Goal: Information Seeking & Learning: Find specific fact

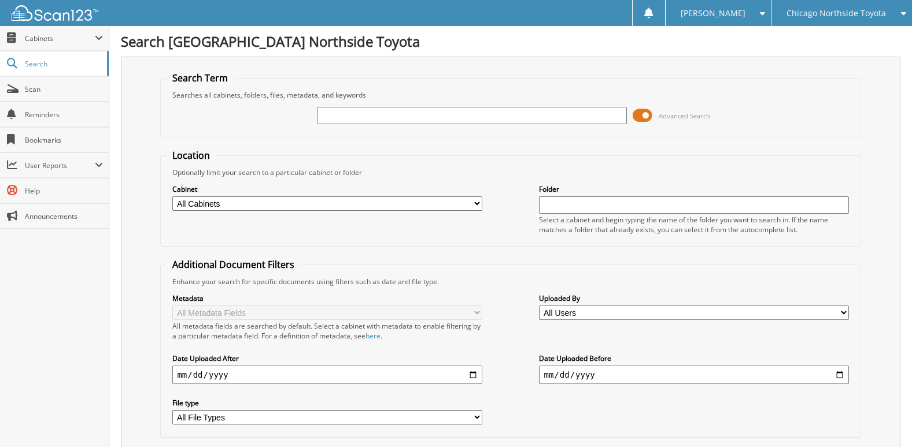
click at [471, 202] on select "All Cabinets CAR DEALS PARTS SERVICE RO Needs Filing" at bounding box center [326, 204] width 309 height 14
select select "23496"
click at [172, 197] on select "All Cabinets CAR DEALS PARTS SERVICE RO Needs Filing" at bounding box center [326, 204] width 309 height 14
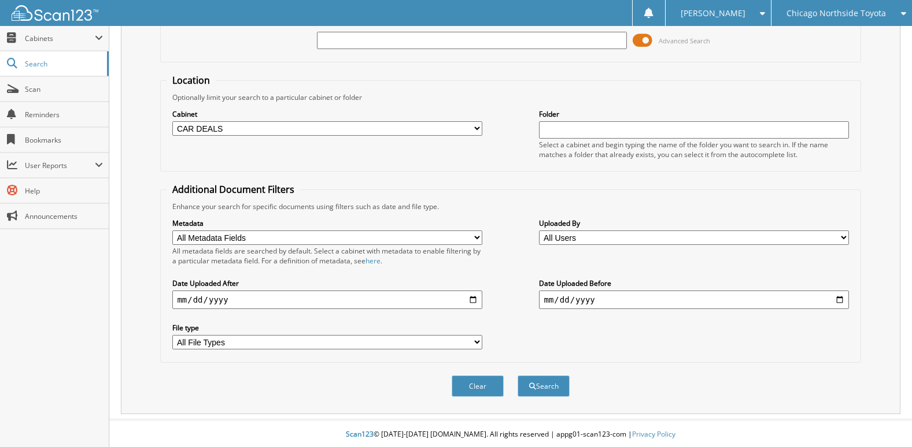
scroll to position [77, 0]
click at [471, 302] on input "date" at bounding box center [326, 298] width 309 height 18
type input "[DATE]"
click at [724, 302] on input "date" at bounding box center [693, 298] width 309 height 18
click at [839, 301] on input "date" at bounding box center [693, 298] width 309 height 18
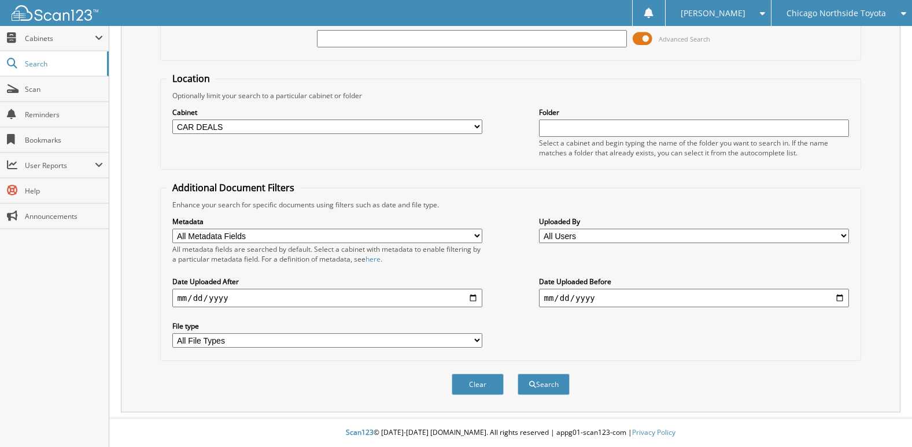
type input "[DATE]"
click at [475, 338] on select "All File Types GIF JPG PDF PNG WEBP" at bounding box center [326, 341] width 309 height 14
click at [522, 323] on div "Metadata All Metadata Fields Customer Name Date of Sale VIN All metadata fields…" at bounding box center [509, 282] width 687 height 145
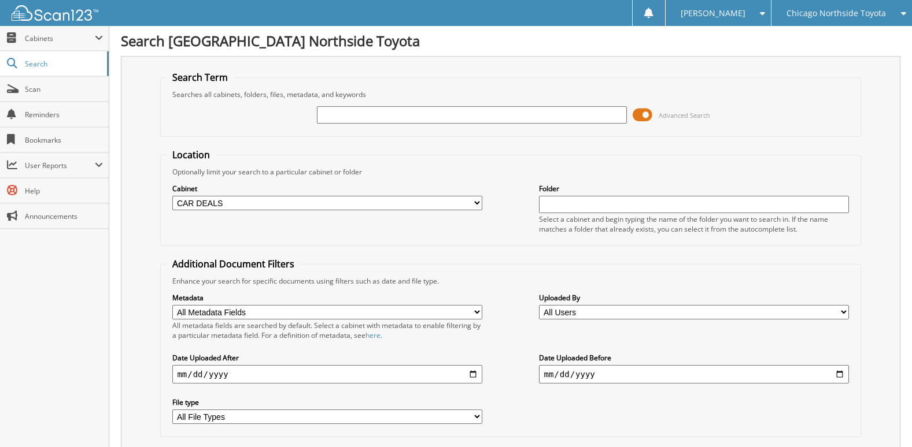
scroll to position [0, 0]
click at [599, 205] on input "text" at bounding box center [693, 205] width 309 height 17
type input "c"
type input "n"
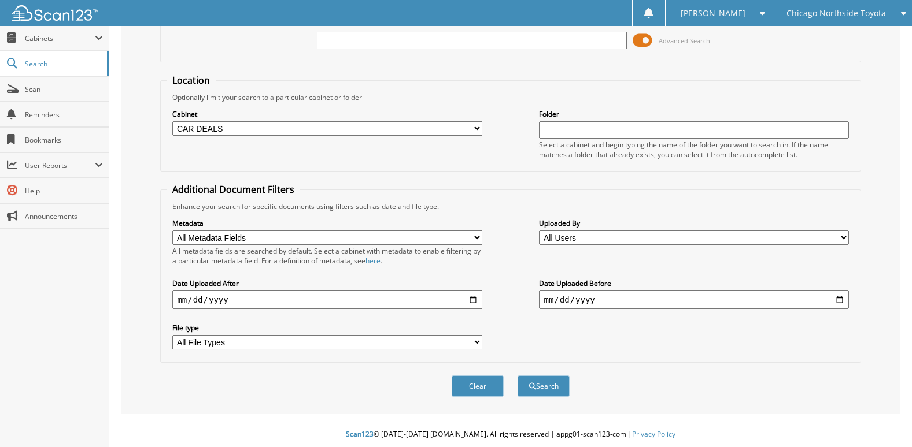
scroll to position [77, 0]
click at [554, 383] on button "Search" at bounding box center [543, 384] width 52 height 21
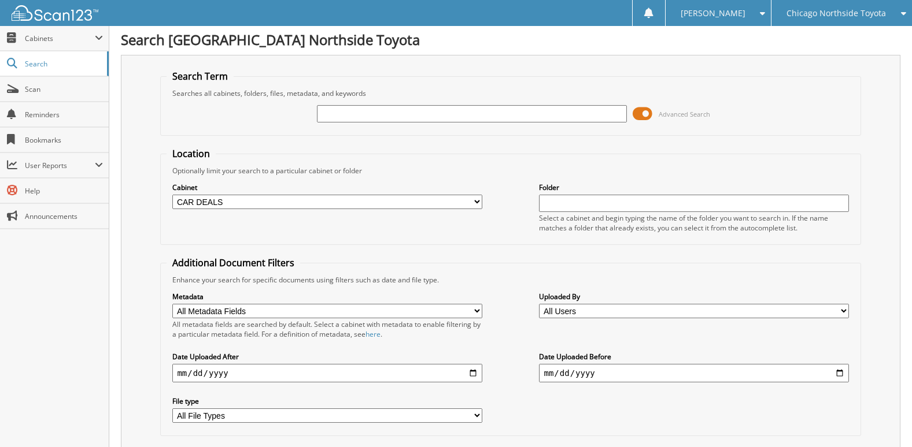
scroll to position [0, 0]
click at [334, 116] on input "text" at bounding box center [471, 115] width 309 height 17
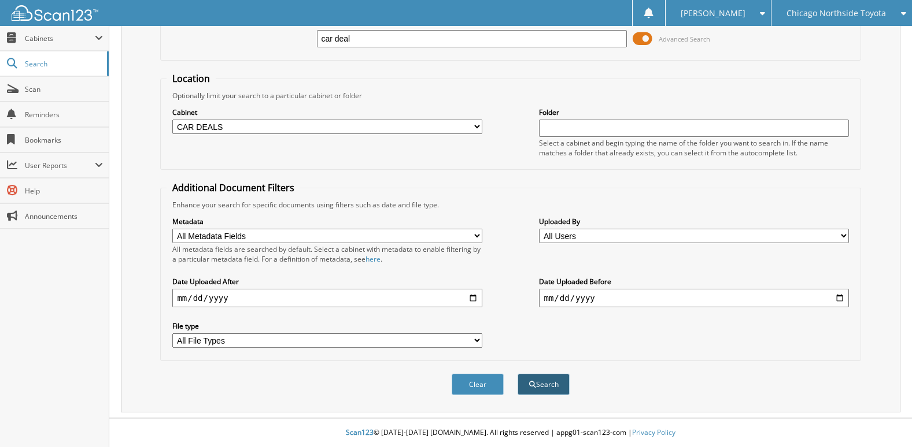
scroll to position [77, 0]
type input "car deal"
click at [552, 382] on button "Search" at bounding box center [543, 384] width 52 height 21
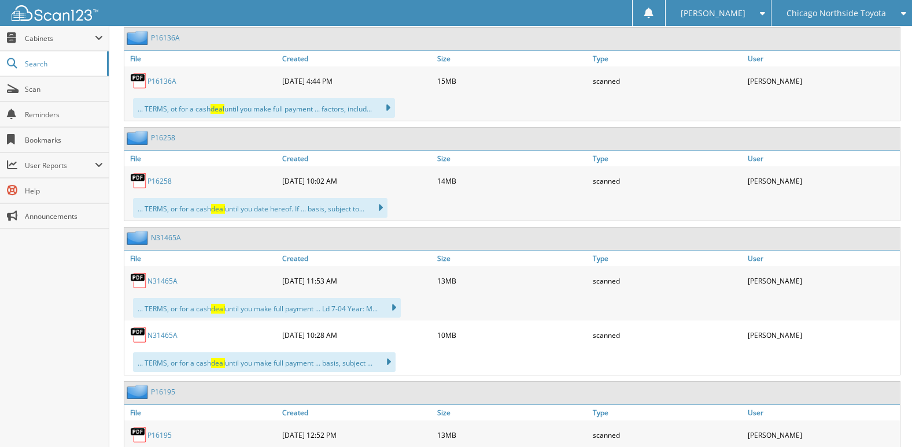
scroll to position [578, 0]
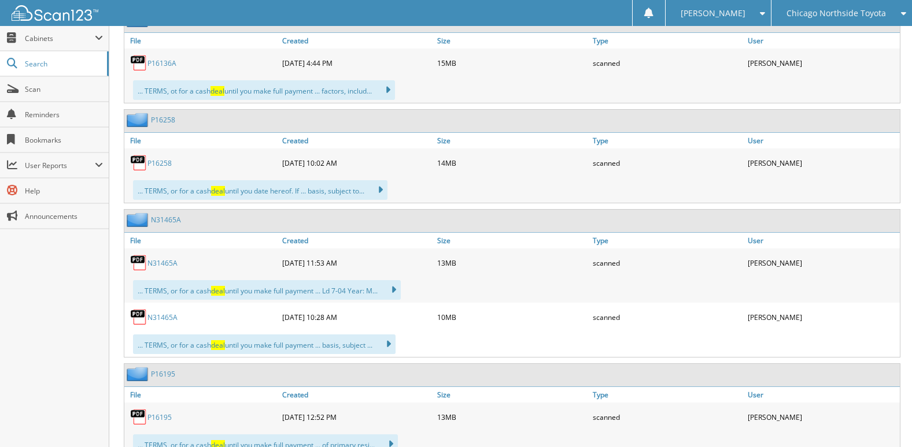
scroll to position [578, 0]
click at [166, 61] on link "P16136A" at bounding box center [161, 63] width 29 height 10
